Goal: Task Accomplishment & Management: Manage account settings

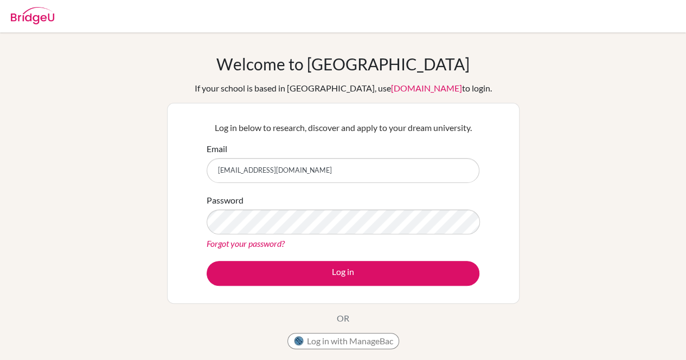
type input "[EMAIL_ADDRESS][DOMAIN_NAME]"
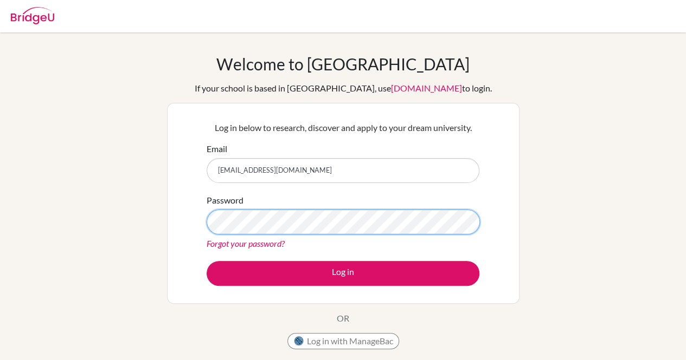
click at [207, 261] on button "Log in" at bounding box center [343, 273] width 273 height 25
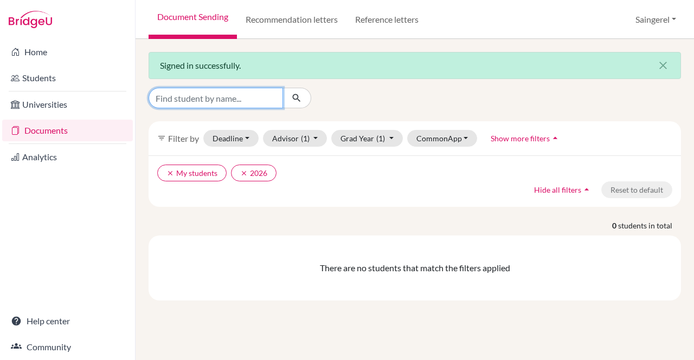
click at [218, 104] on input "Find student by name..." at bounding box center [216, 98] width 134 height 21
type input "sumiyabazar"
click button "submit" at bounding box center [296, 98] width 29 height 21
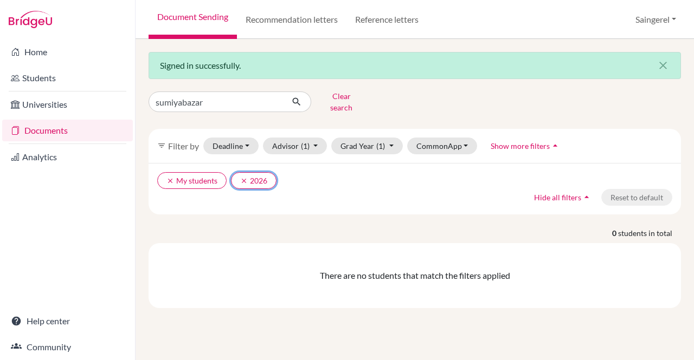
click at [237, 175] on button "clear 2026" at bounding box center [254, 180] width 46 height 17
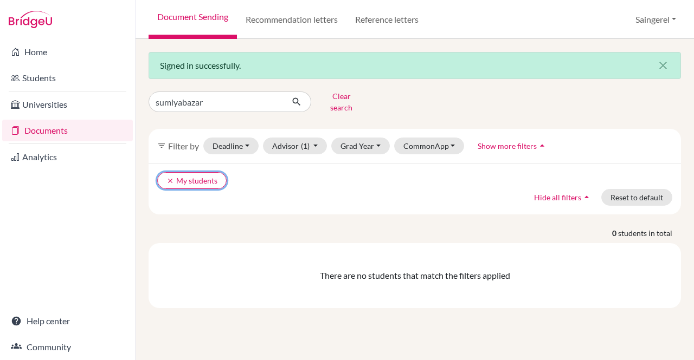
click at [166, 177] on icon "clear" at bounding box center [170, 181] width 8 height 8
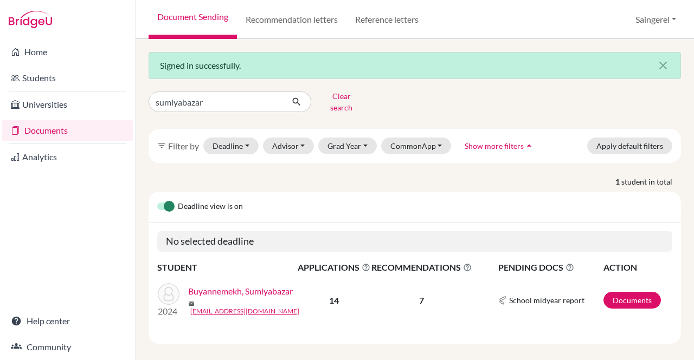
click at [257, 288] on link "Buyannemekh, Sumiyabazar" at bounding box center [240, 291] width 105 height 13
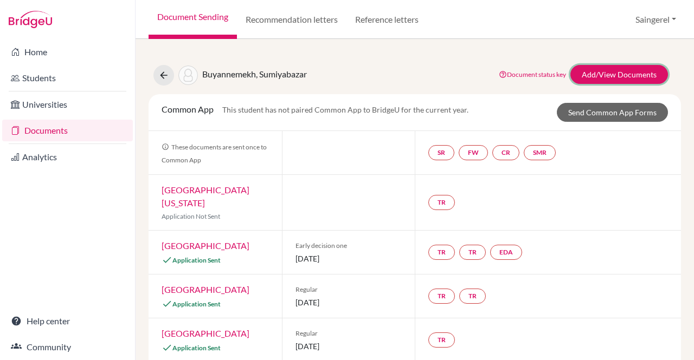
click at [594, 81] on link "Add/View Documents" at bounding box center [619, 74] width 98 height 19
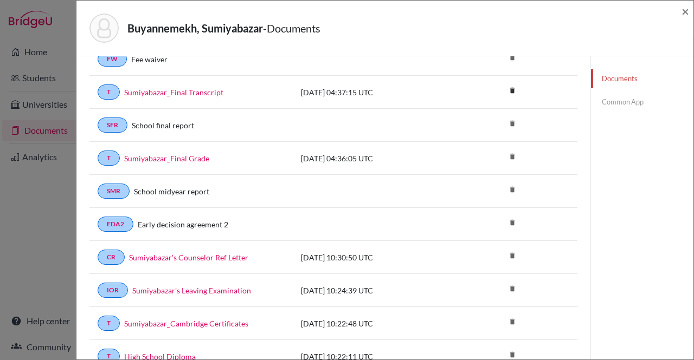
scroll to position [67, 0]
click at [180, 91] on link "Sumiyabazar_Final Transcript" at bounding box center [173, 91] width 99 height 11
click at [682, 12] on span "×" at bounding box center [685, 11] width 8 height 16
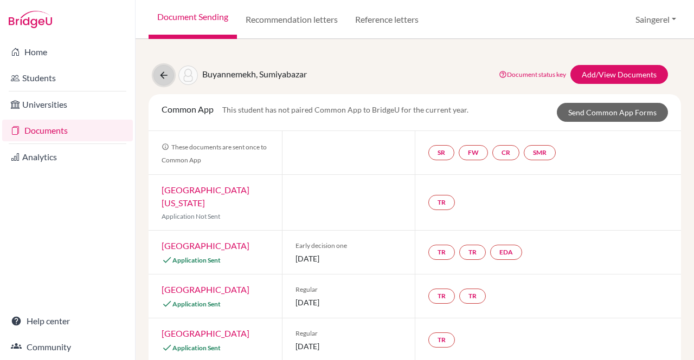
click at [169, 69] on button at bounding box center [163, 75] width 21 height 21
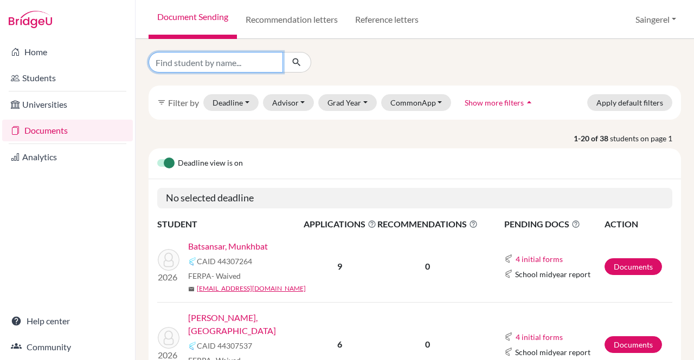
click at [235, 57] on input "Find student by name..." at bounding box center [216, 62] width 134 height 21
type input "buyantugs"
click button "submit" at bounding box center [296, 62] width 29 height 21
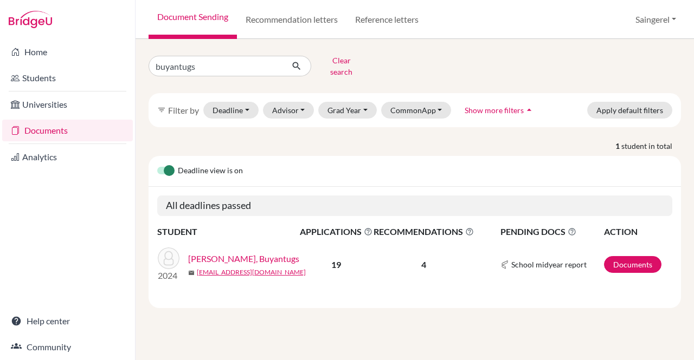
click at [241, 253] on link "[PERSON_NAME], Buyantugs" at bounding box center [243, 259] width 111 height 13
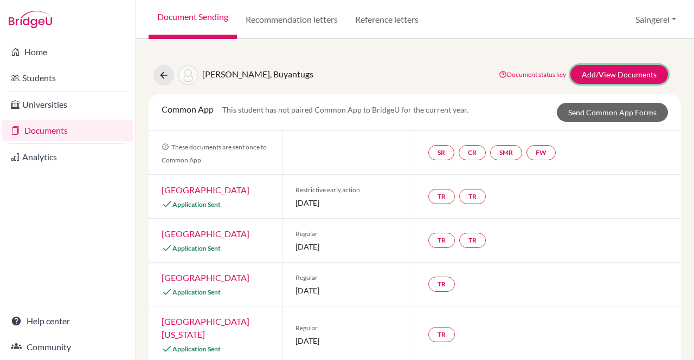
click at [618, 79] on link "Add/View Documents" at bounding box center [619, 74] width 98 height 19
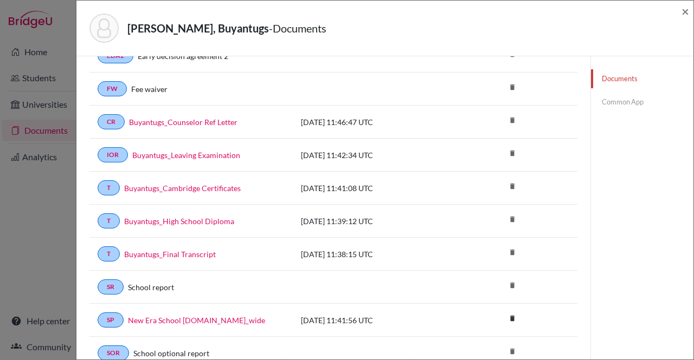
scroll to position [76, 0]
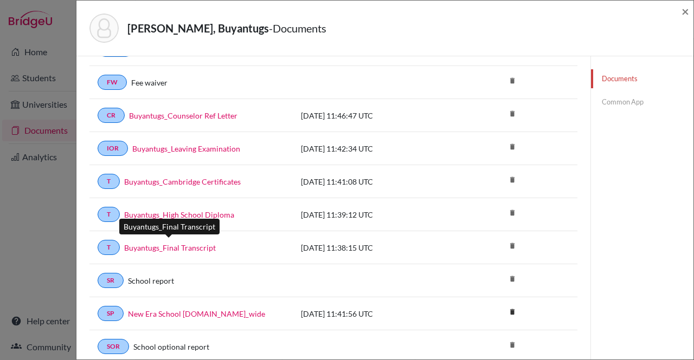
click at [194, 247] on link "Buyantugs_Final Transcript" at bounding box center [170, 247] width 92 height 11
click at [686, 10] on span "×" at bounding box center [685, 11] width 8 height 16
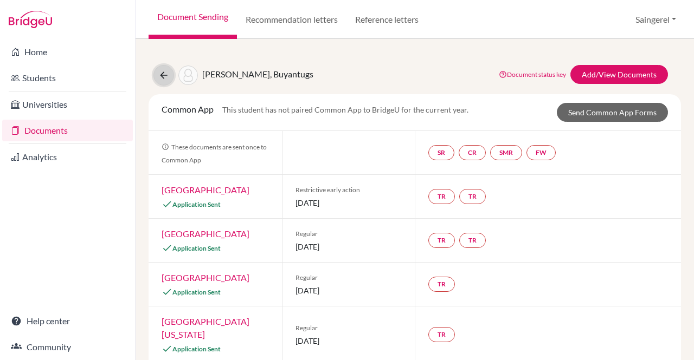
click at [155, 74] on button at bounding box center [163, 75] width 21 height 21
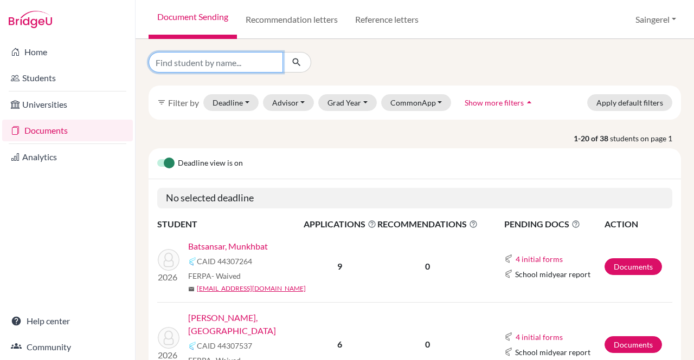
click at [237, 56] on input "Find student by name..." at bounding box center [216, 62] width 134 height 21
type input "batzorigt"
click button "submit" at bounding box center [296, 62] width 29 height 21
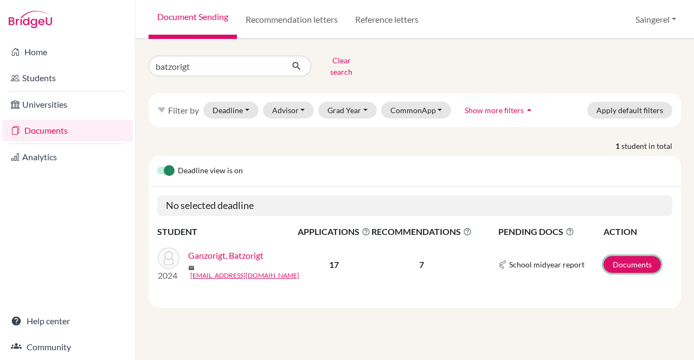
click at [623, 260] on link "Documents" at bounding box center [631, 264] width 57 height 17
click at [616, 256] on link "Documents" at bounding box center [631, 264] width 57 height 17
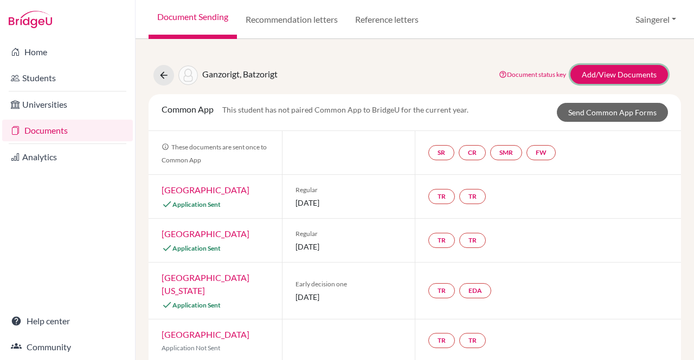
click at [622, 79] on link "Add/View Documents" at bounding box center [619, 74] width 98 height 19
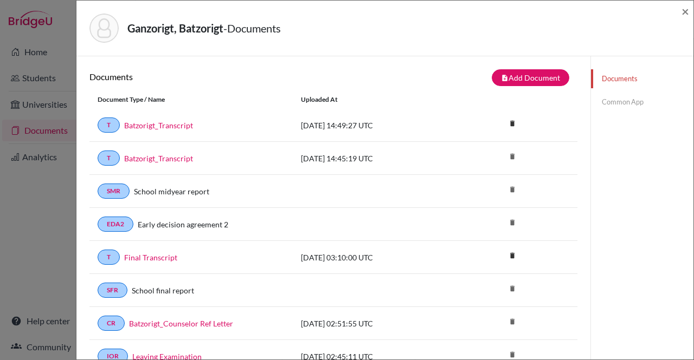
scroll to position [5, 0]
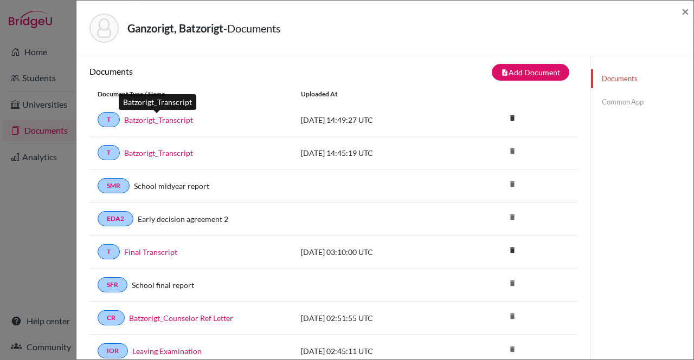
click at [177, 124] on link "Batzorigt_Transcript" at bounding box center [158, 119] width 69 height 11
